Goal: Obtain resource: Download file/media

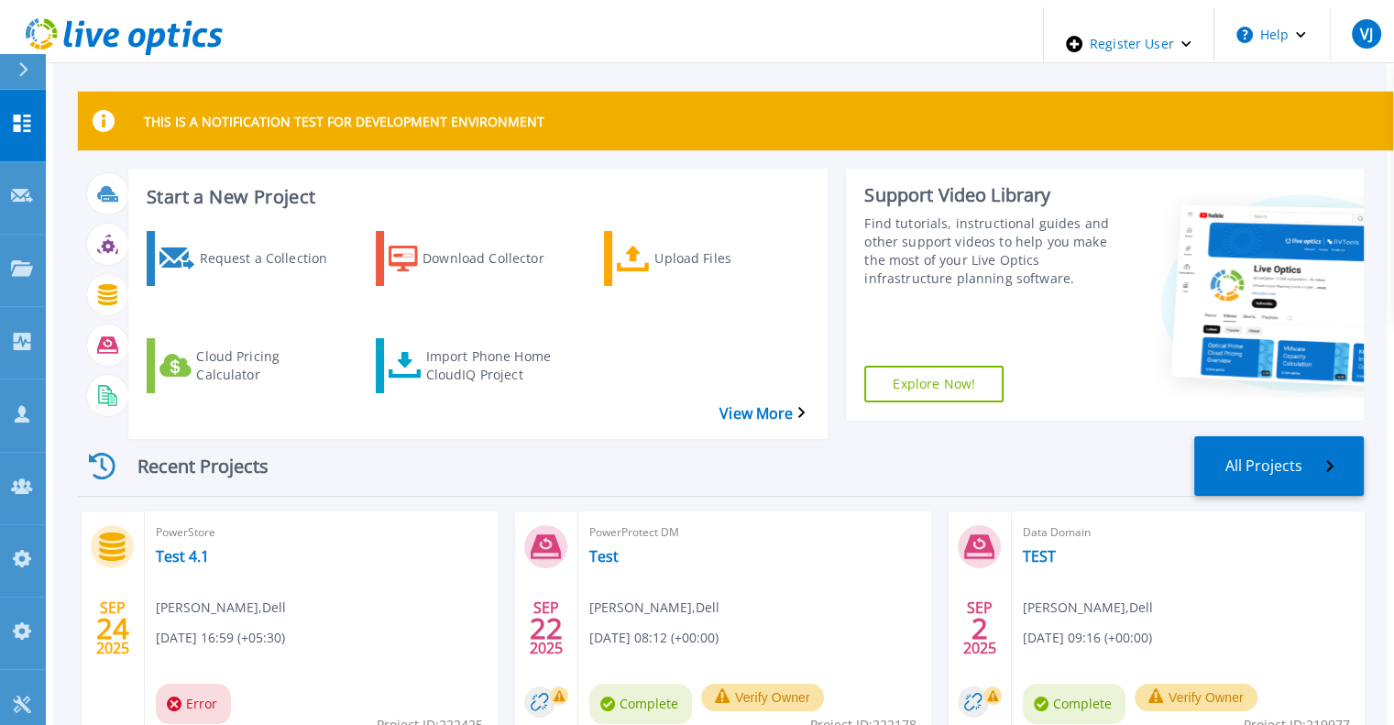
click at [28, 67] on icon at bounding box center [23, 69] width 10 height 15
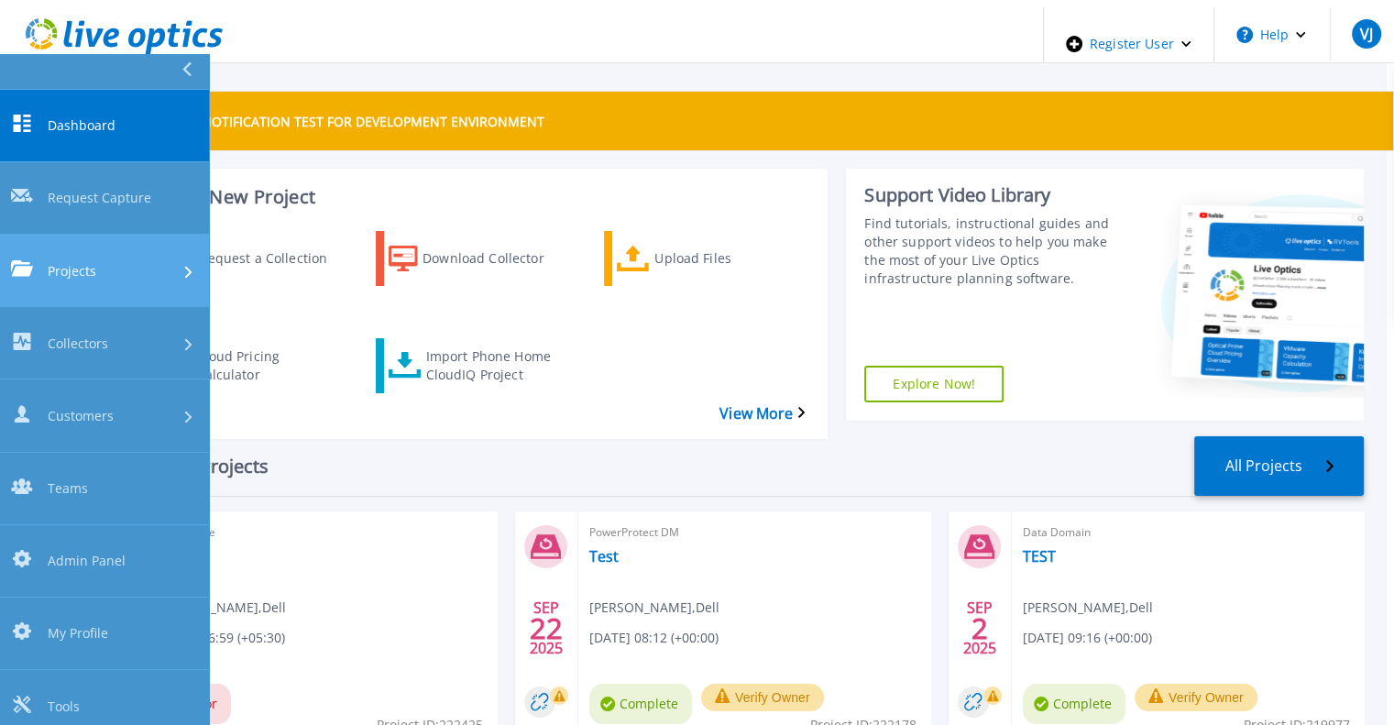
click at [88, 261] on span "Projects" at bounding box center [72, 270] width 49 height 19
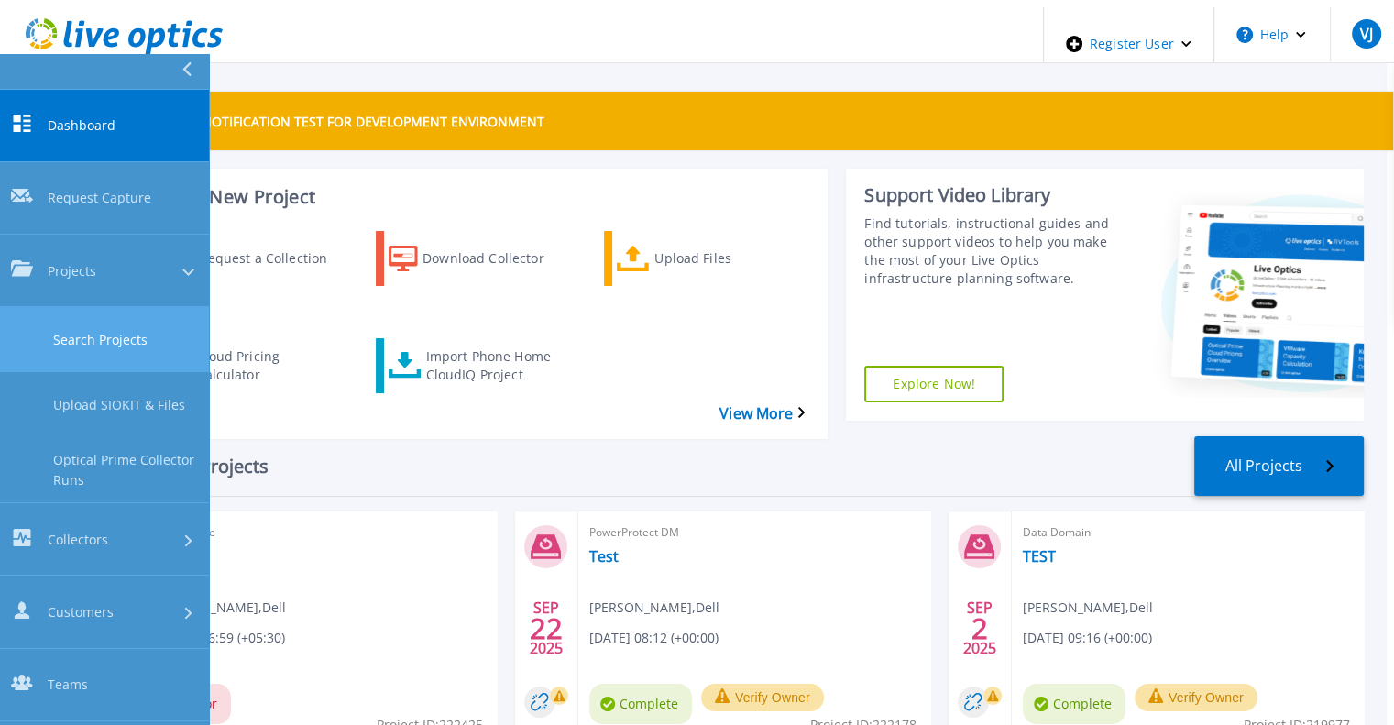
click at [104, 307] on link "Search Projects" at bounding box center [104, 339] width 209 height 65
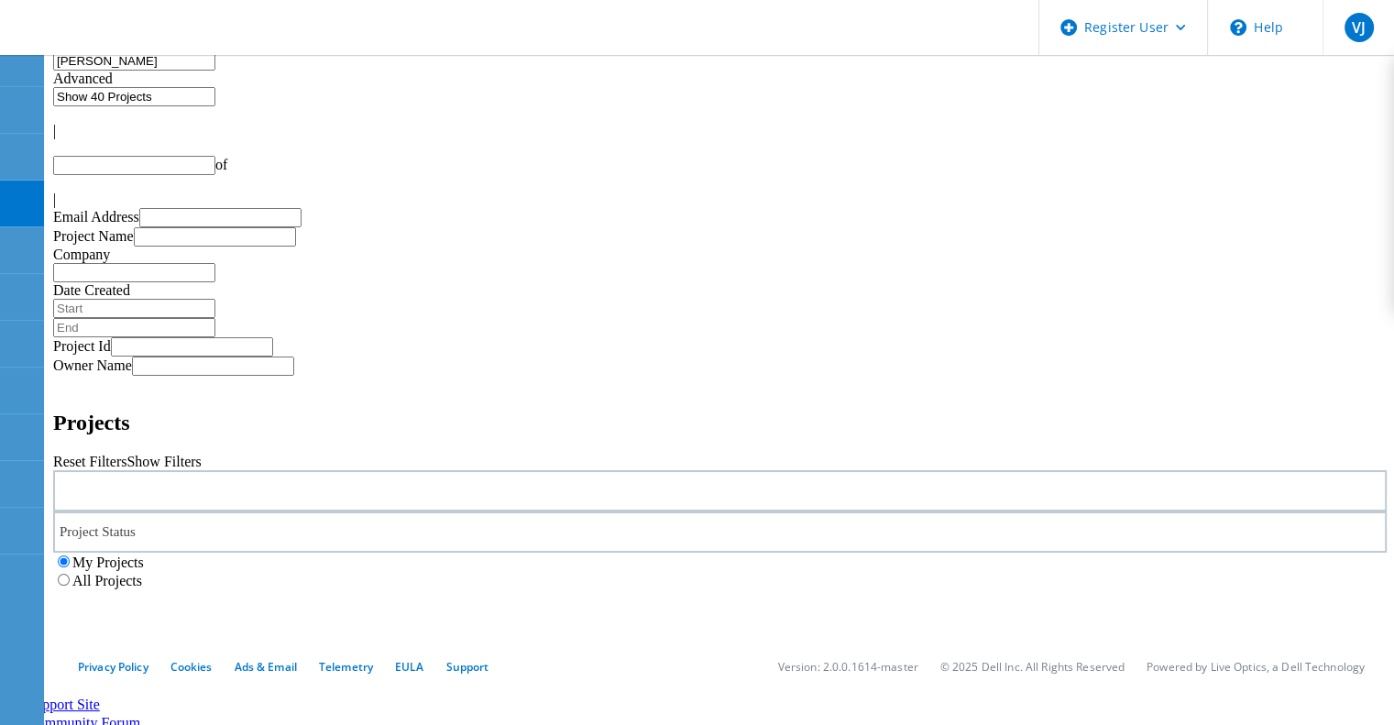
type input "1"
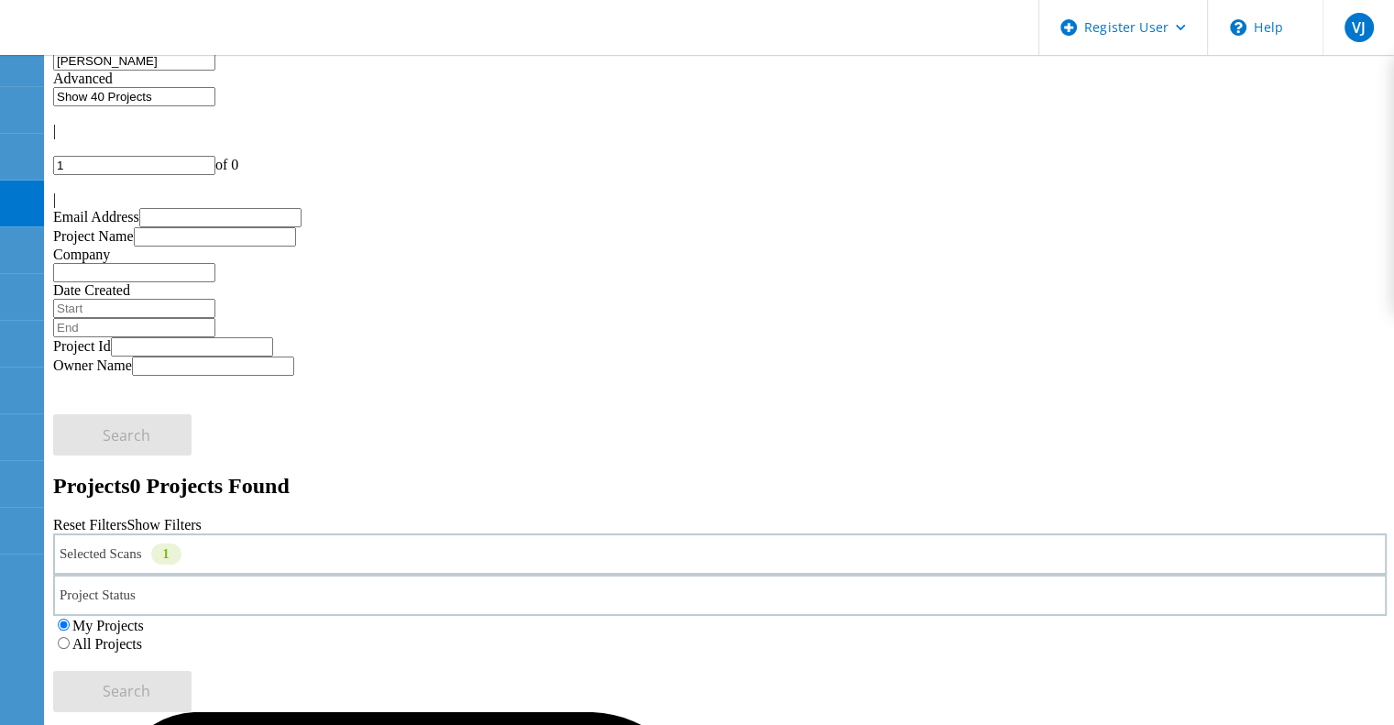
click at [142, 636] on label "All Projects" at bounding box center [107, 644] width 70 height 16
click at [70, 637] on input "All Projects" at bounding box center [64, 643] width 12 height 12
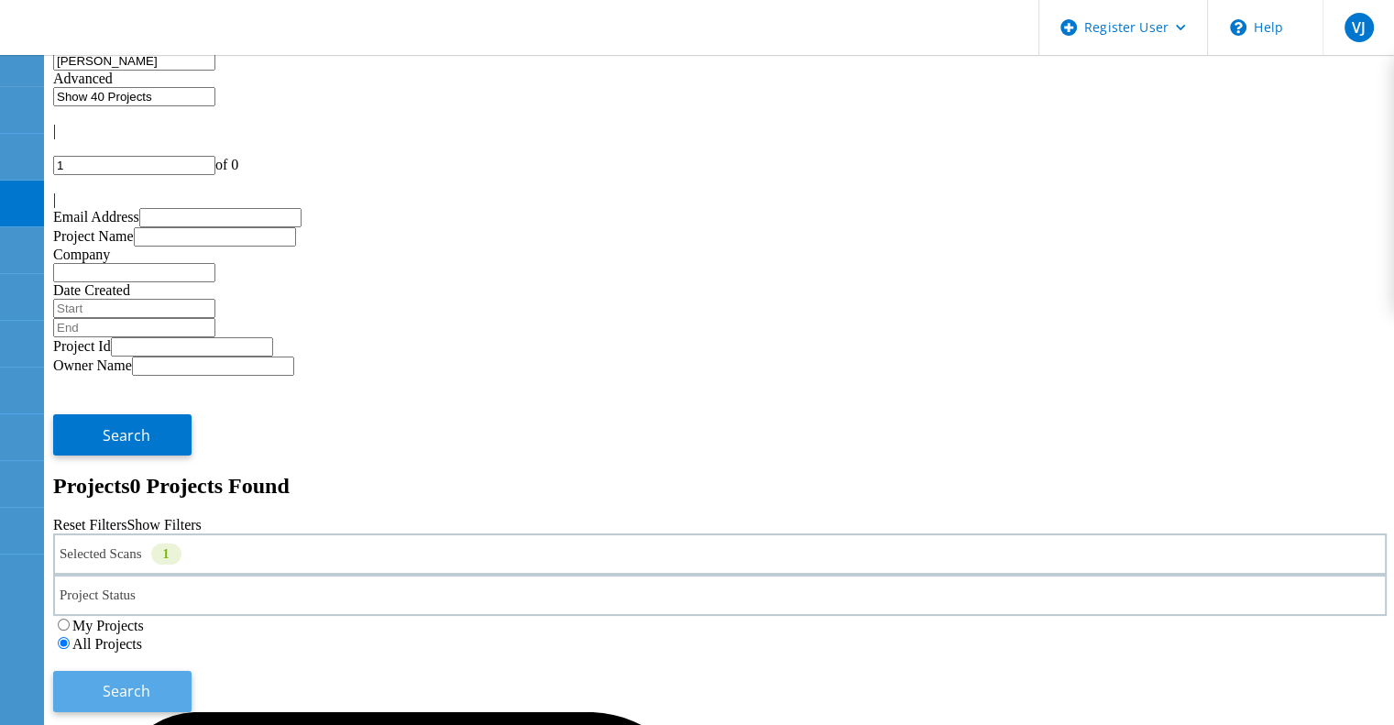
click at [191, 671] on button "Search" at bounding box center [122, 691] width 138 height 41
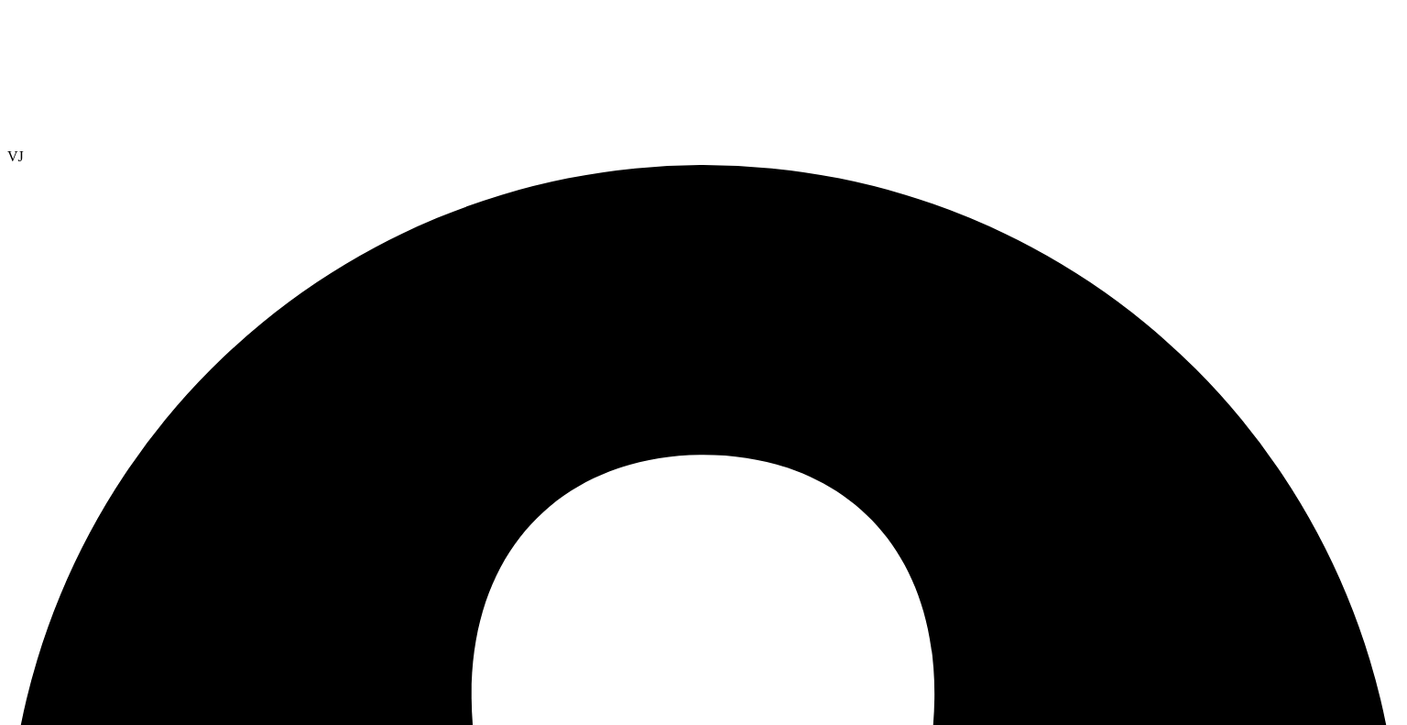
select select "USD"
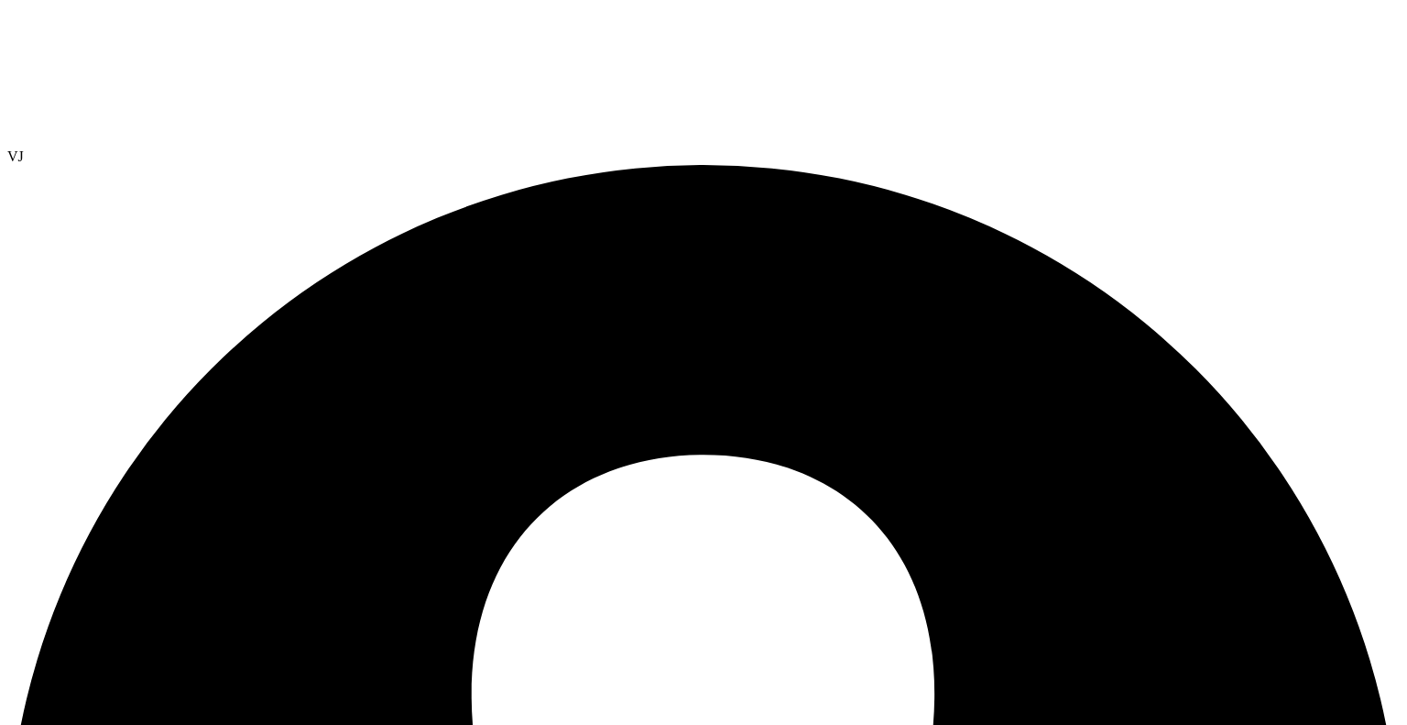
scroll to position [521, 0]
drag, startPoint x: 254, startPoint y: 241, endPoint x: 115, endPoint y: 242, distance: 139.3
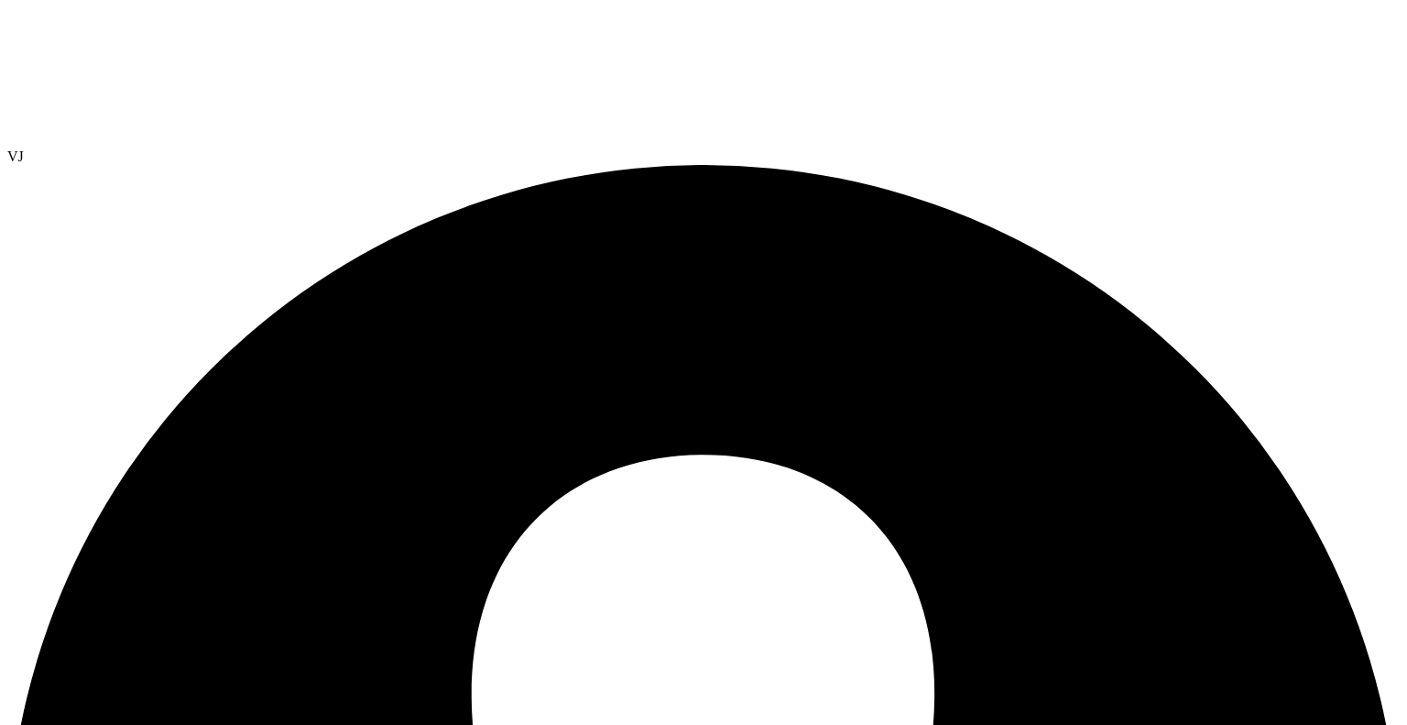
drag, startPoint x: 220, startPoint y: 217, endPoint x: 700, endPoint y: 140, distance: 486.2
click at [0, 0] on link "Reports" at bounding box center [0, 0] width 0 height 0
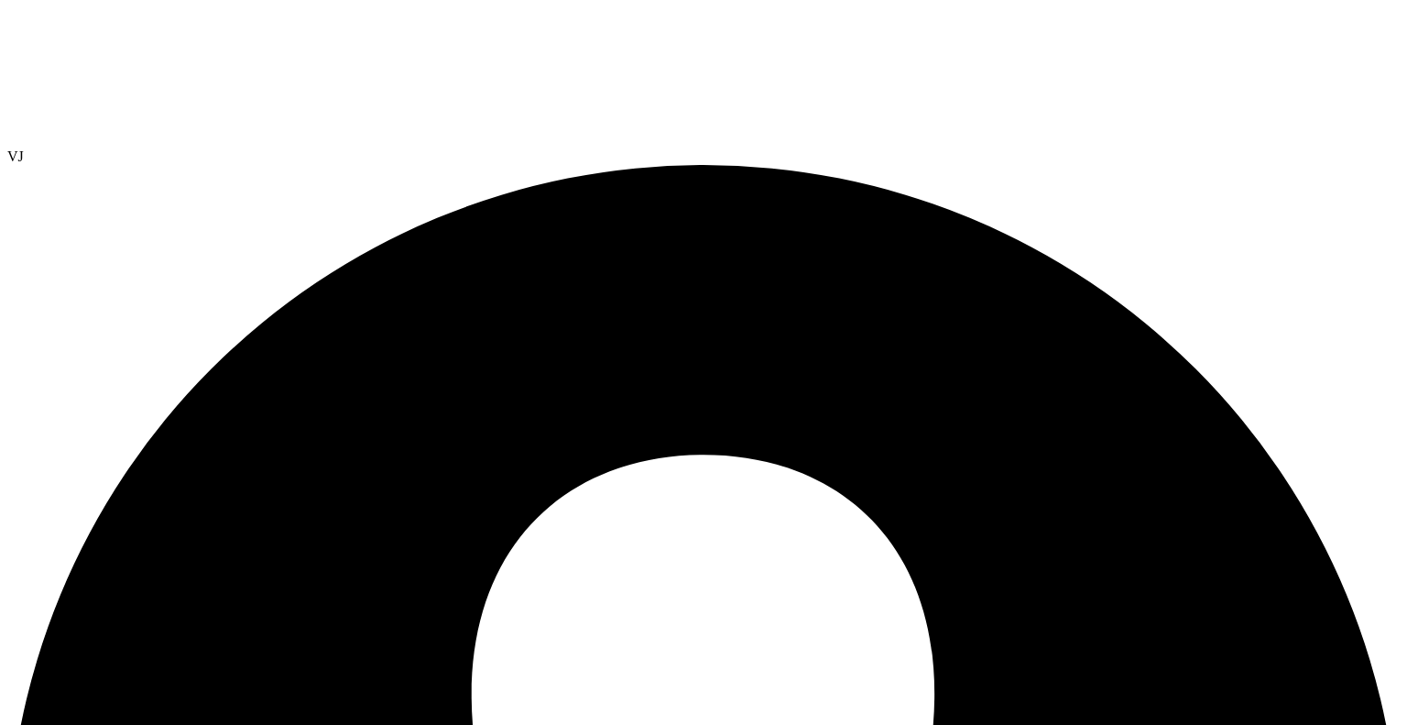
select select "USEast"
select select "USD"
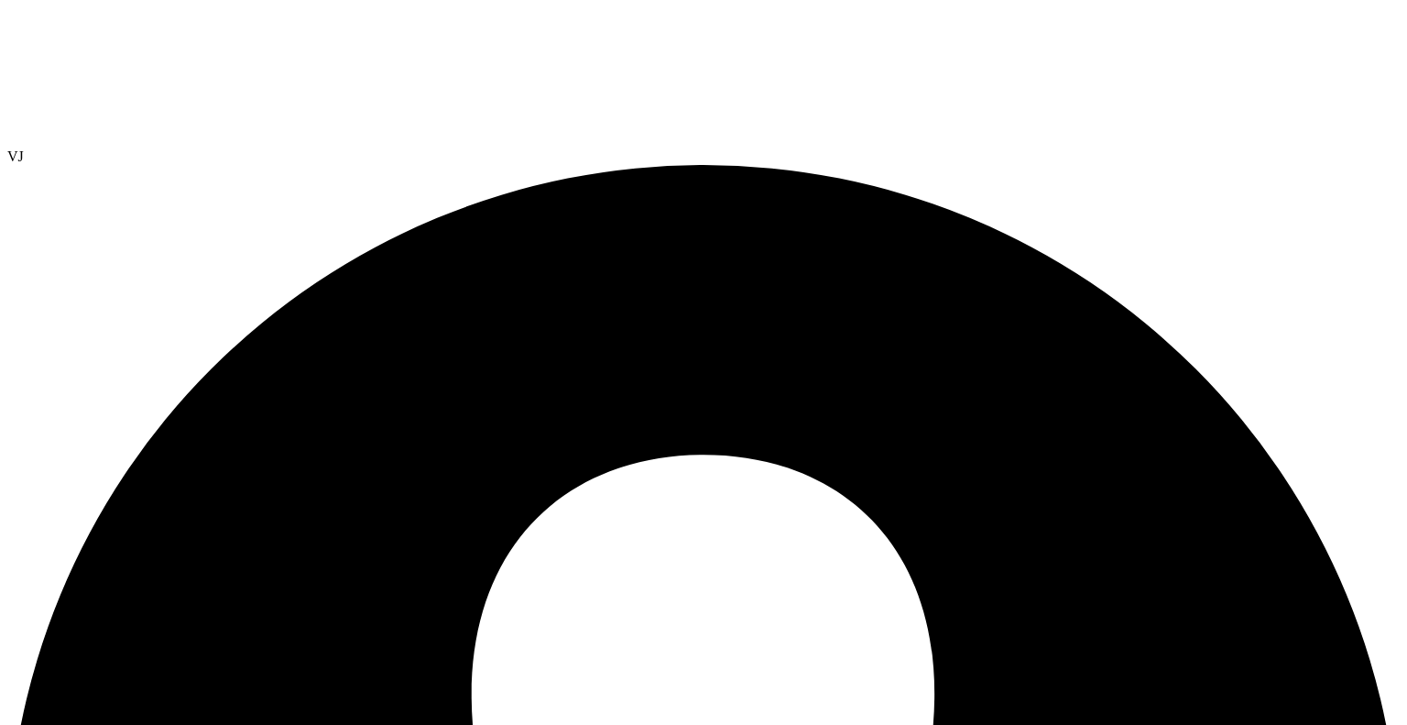
drag, startPoint x: 118, startPoint y: 311, endPoint x: 467, endPoint y: 319, distance: 349.2
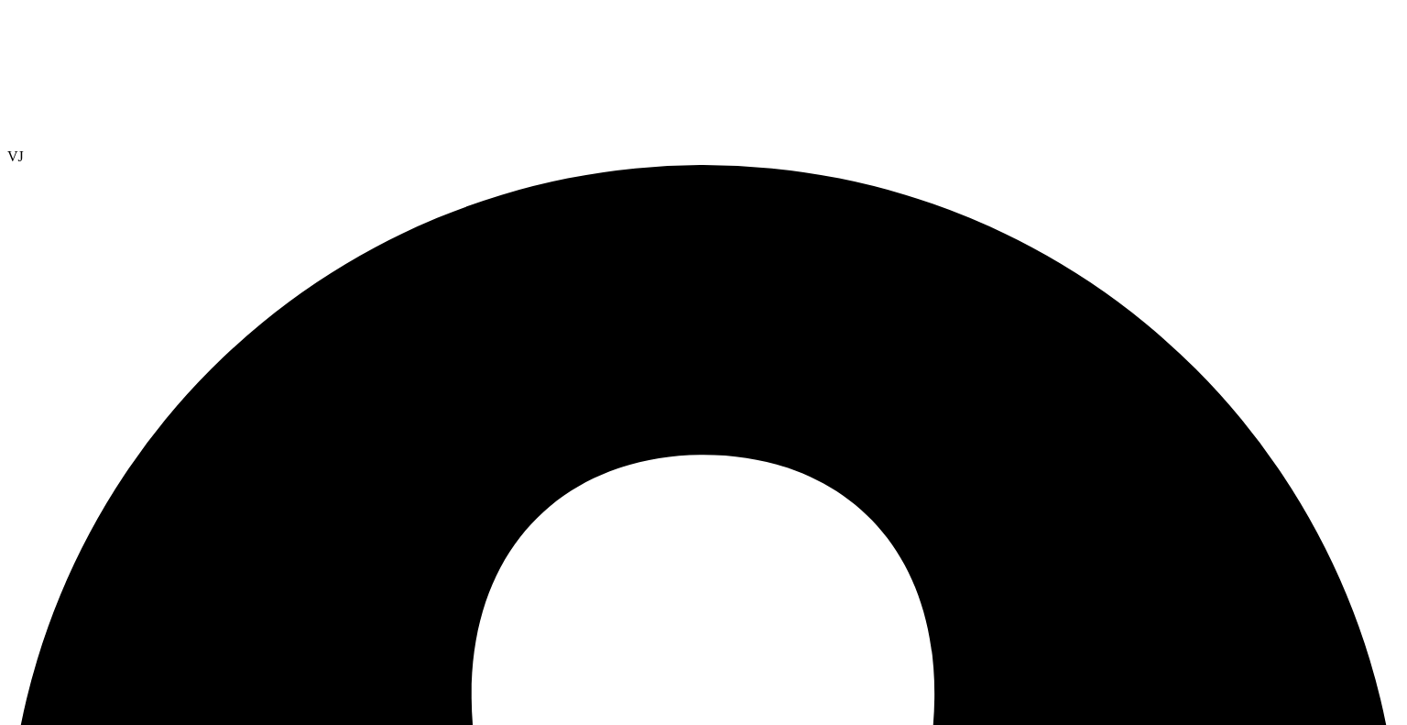
scroll to position [0, 0]
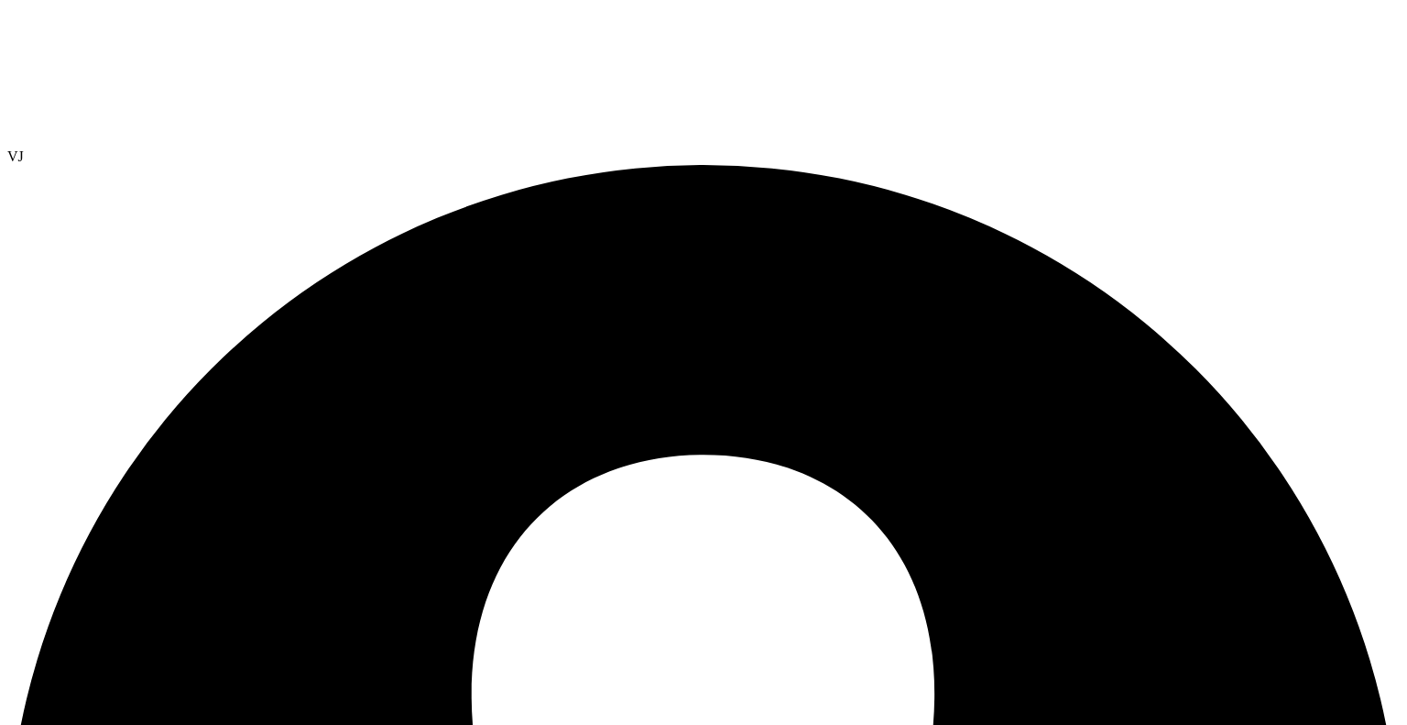
scroll to position [0, 0]
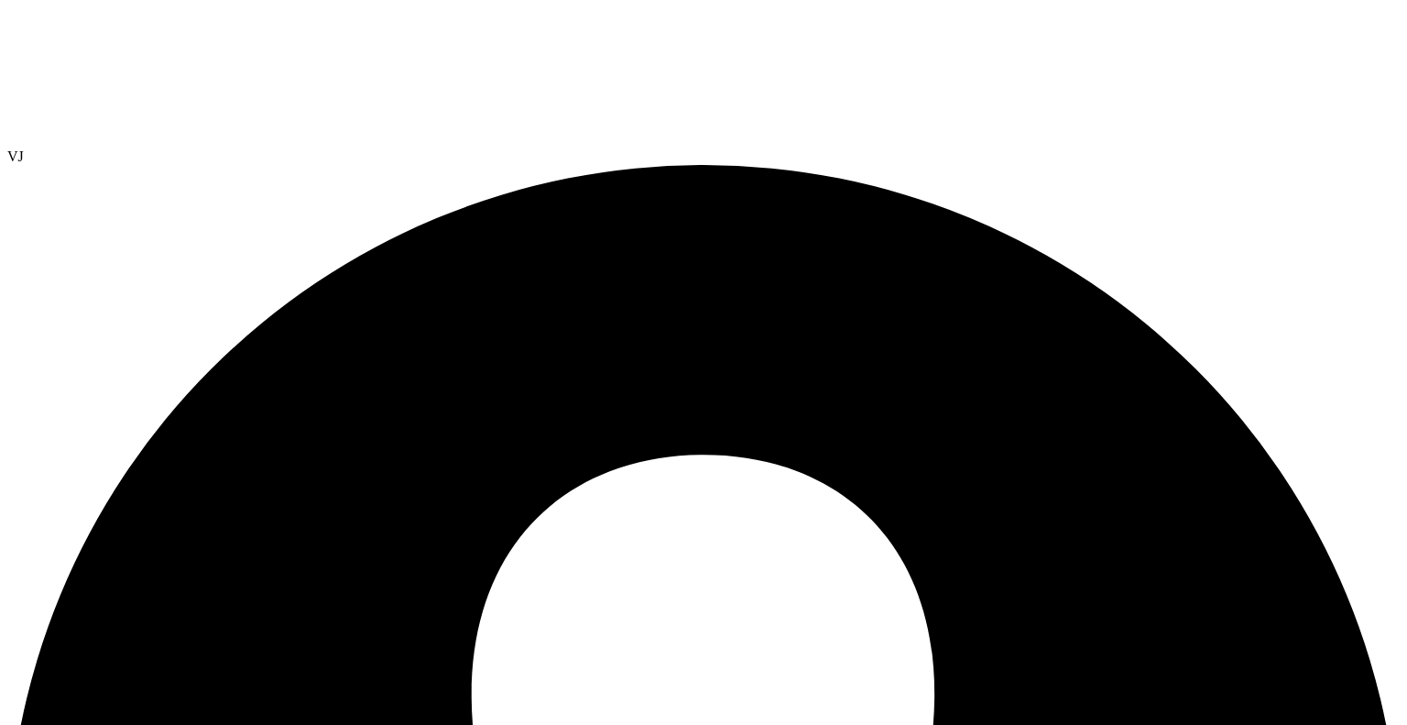
radio input "true"
radio input "false"
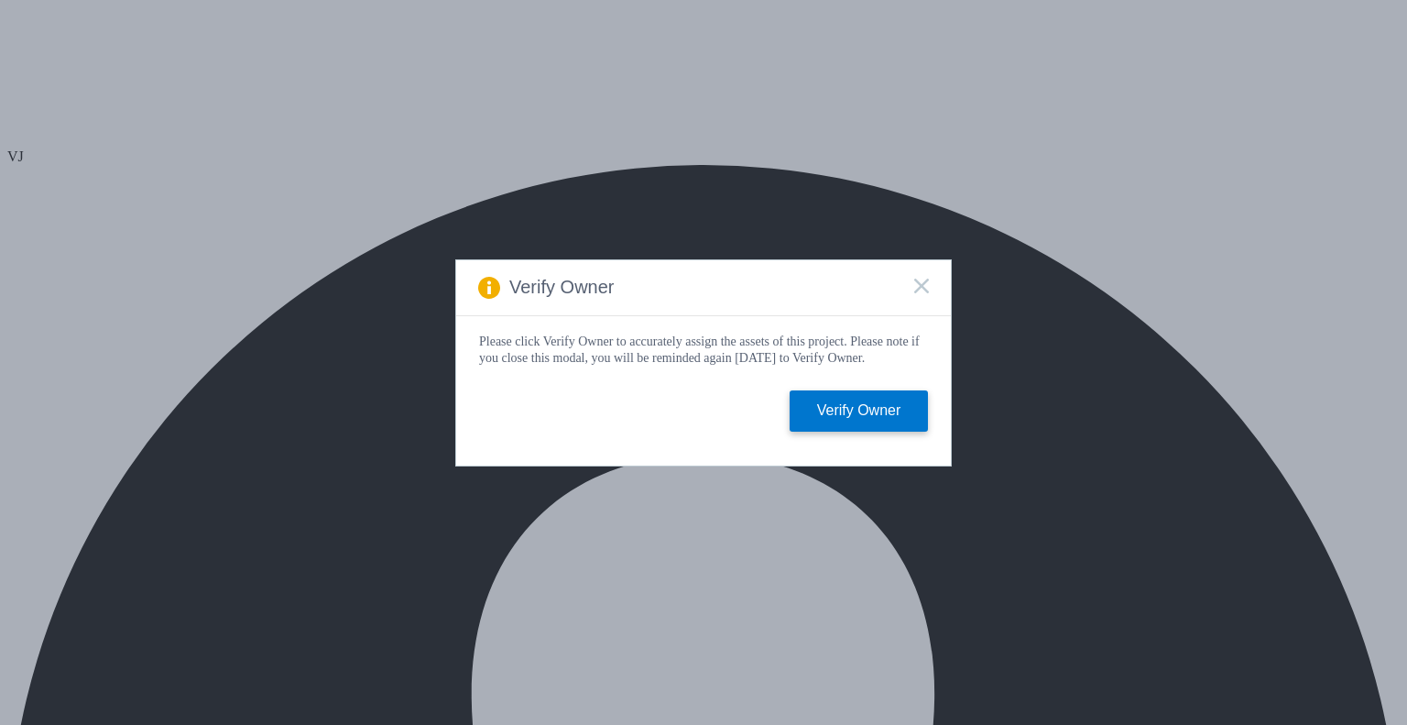
select select "USD"
click at [914, 283] on icon at bounding box center [921, 286] width 15 height 15
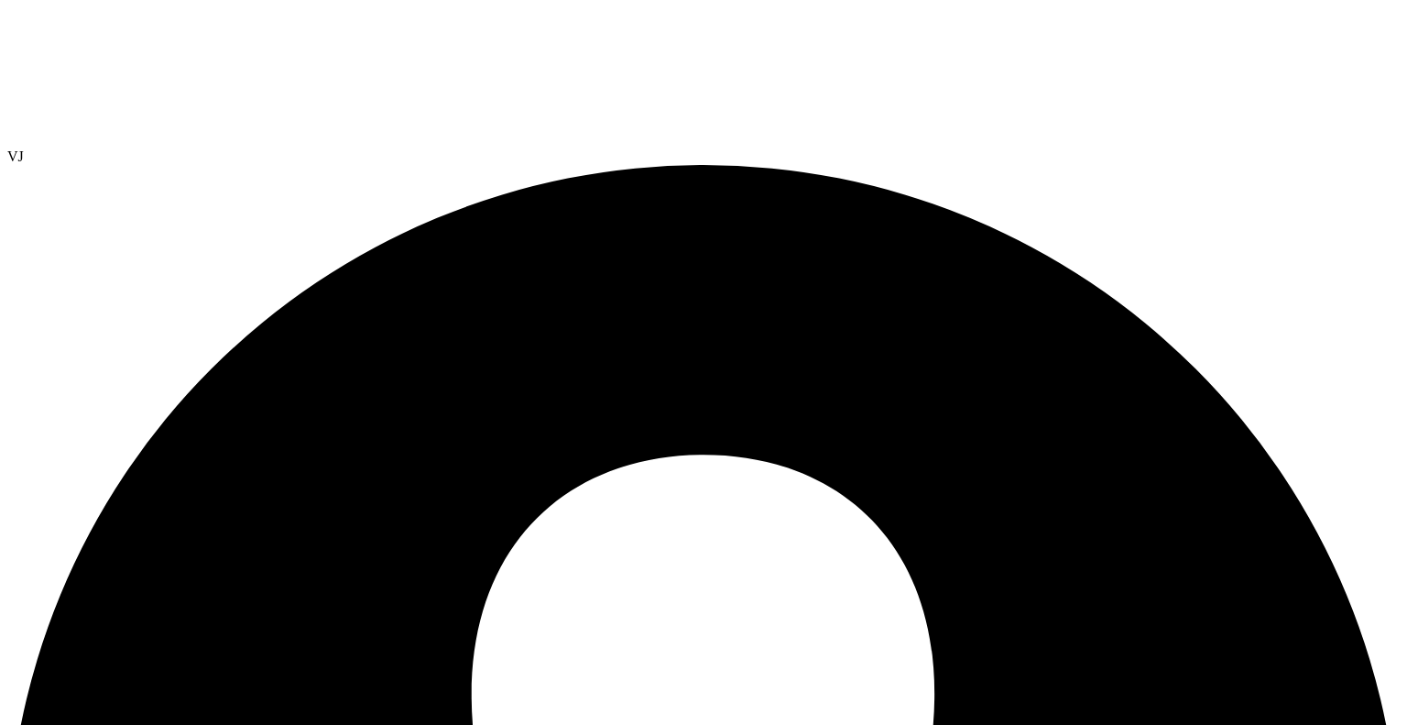
scroll to position [39, 0]
